Goal: Information Seeking & Learning: Learn about a topic

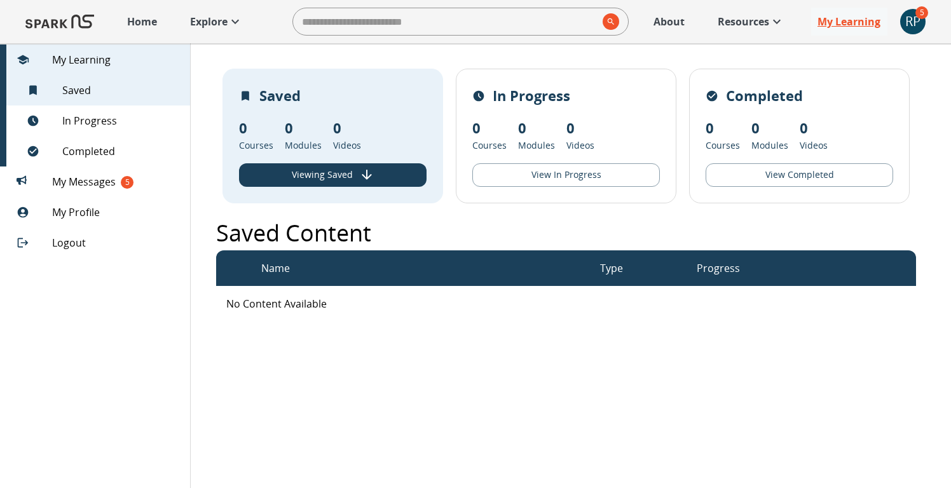
click at [862, 19] on p "My Learning" at bounding box center [849, 21] width 63 height 15
click at [117, 187] on span "My Messages 5" at bounding box center [116, 181] width 128 height 15
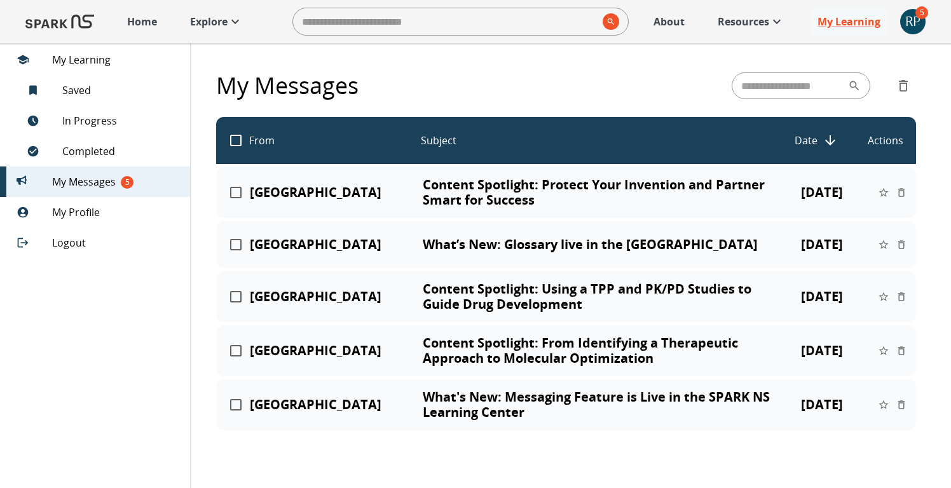
click at [215, 17] on p "Explore" at bounding box center [209, 21] width 38 height 15
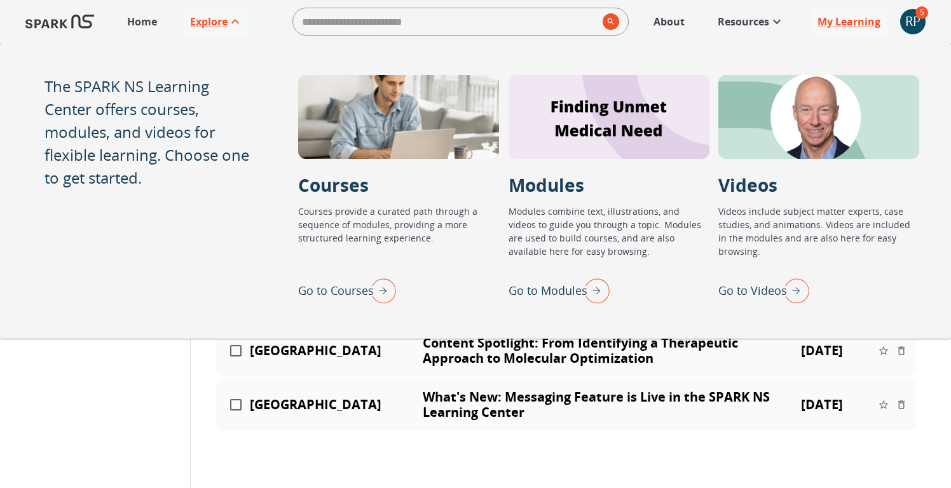
click at [375, 291] on img "Go to Courses" at bounding box center [380, 290] width 32 height 33
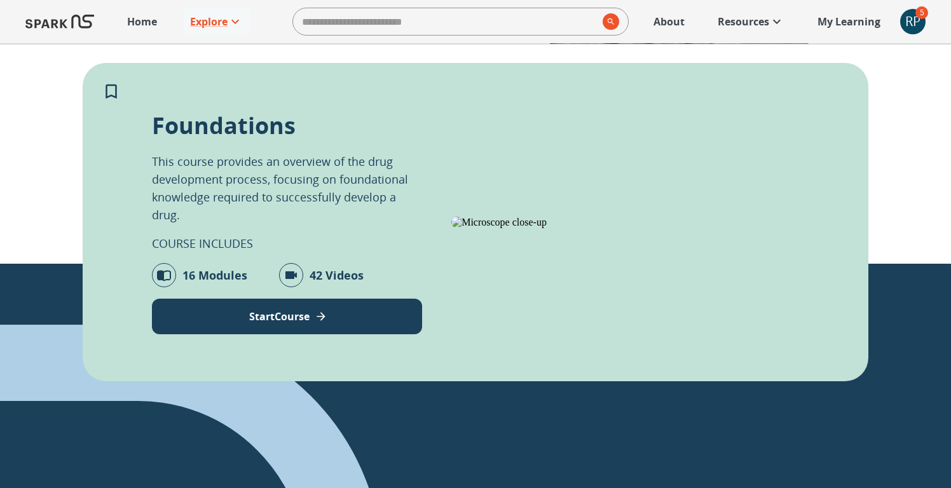
scroll to position [233, 0]
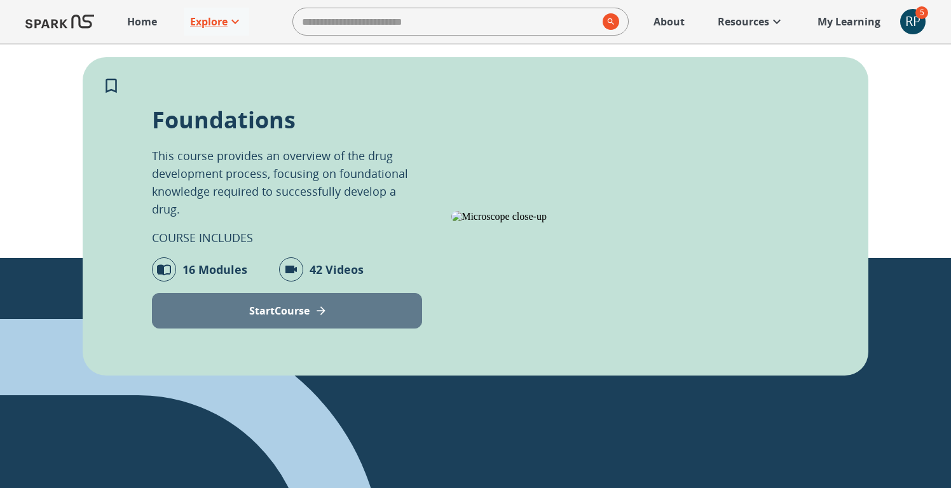
click at [308, 316] on p "Start Course" at bounding box center [279, 310] width 60 height 15
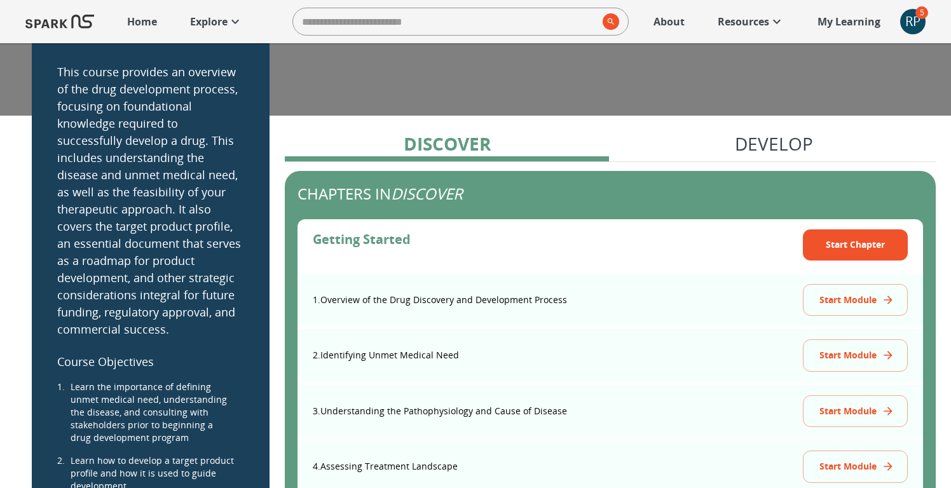
scroll to position [93, 0]
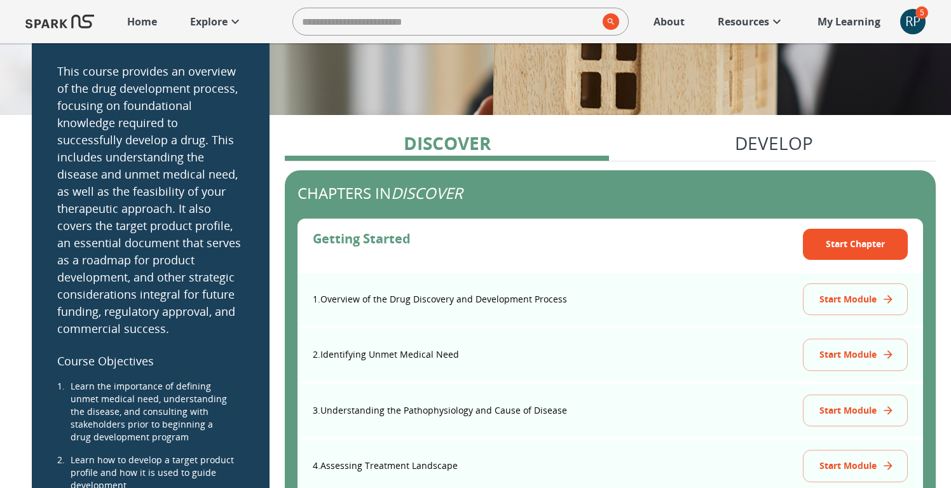
click at [860, 300] on button "Start Module" at bounding box center [855, 300] width 105 height 32
